Goal: Find contact information: Find contact information

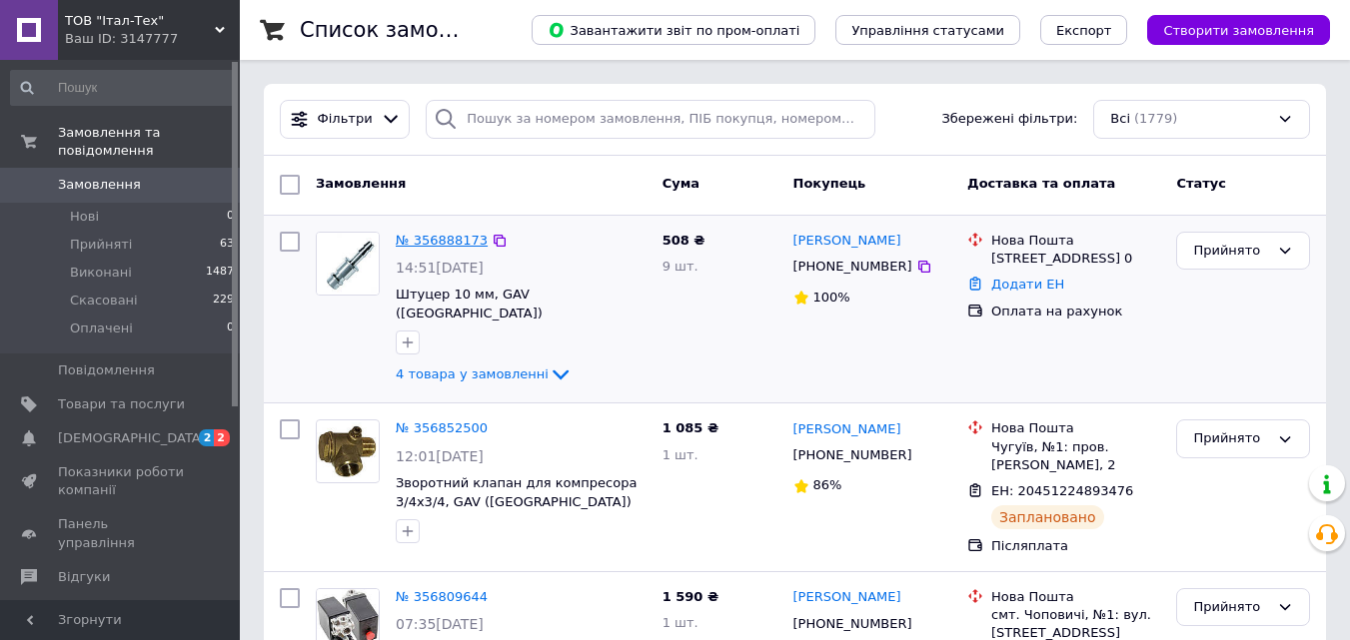
click at [465, 240] on link "№ 356888173" at bounding box center [442, 240] width 92 height 15
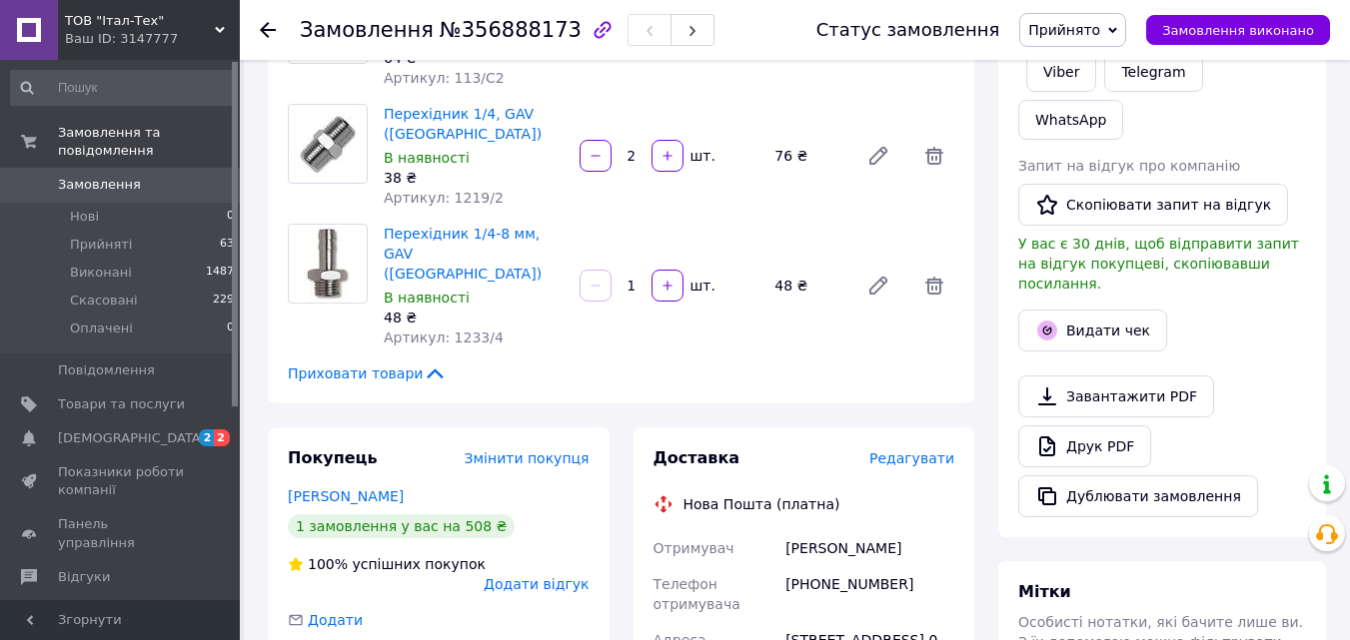
scroll to position [699, 0]
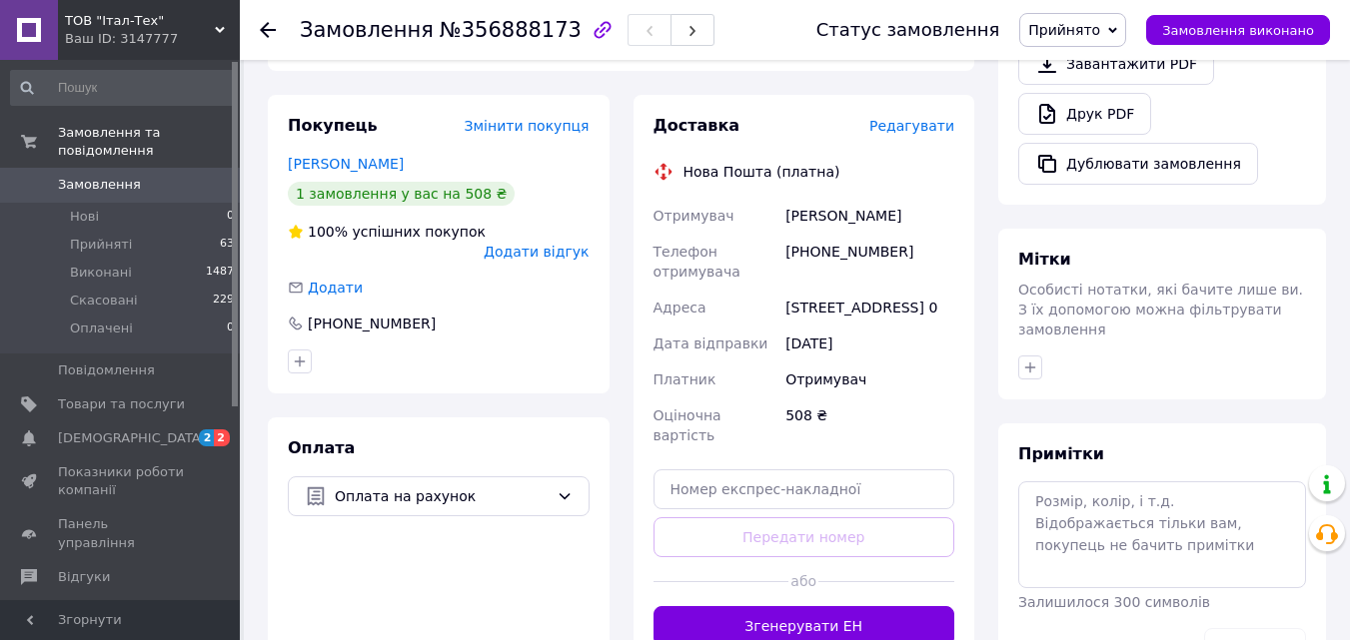
drag, startPoint x: 785, startPoint y: 135, endPoint x: 914, endPoint y: 121, distance: 129.6
click at [914, 198] on div "[PERSON_NAME]" at bounding box center [869, 216] width 177 height 36
copy div "[PERSON_NAME]"
drag, startPoint x: 787, startPoint y: 169, endPoint x: 891, endPoint y: 164, distance: 104.0
click at [891, 234] on div "[PHONE_NUMBER]" at bounding box center [869, 262] width 177 height 56
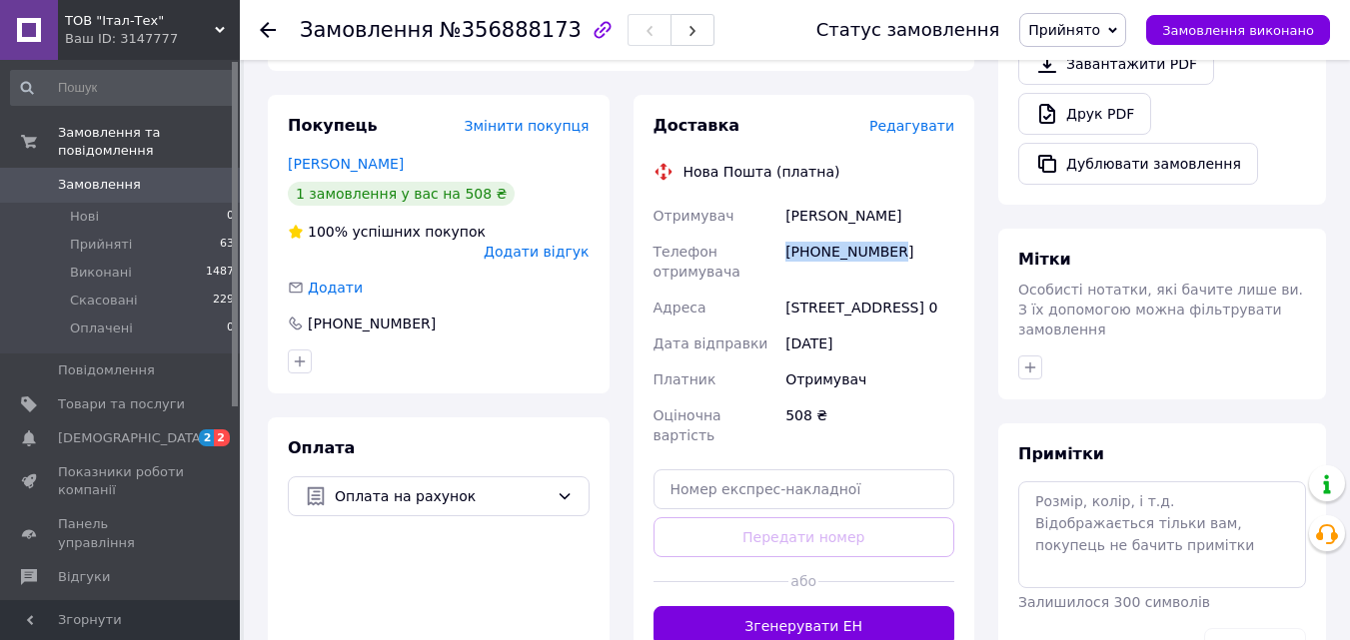
copy div "[PHONE_NUMBER]"
